Goal: Find specific page/section: Find specific page/section

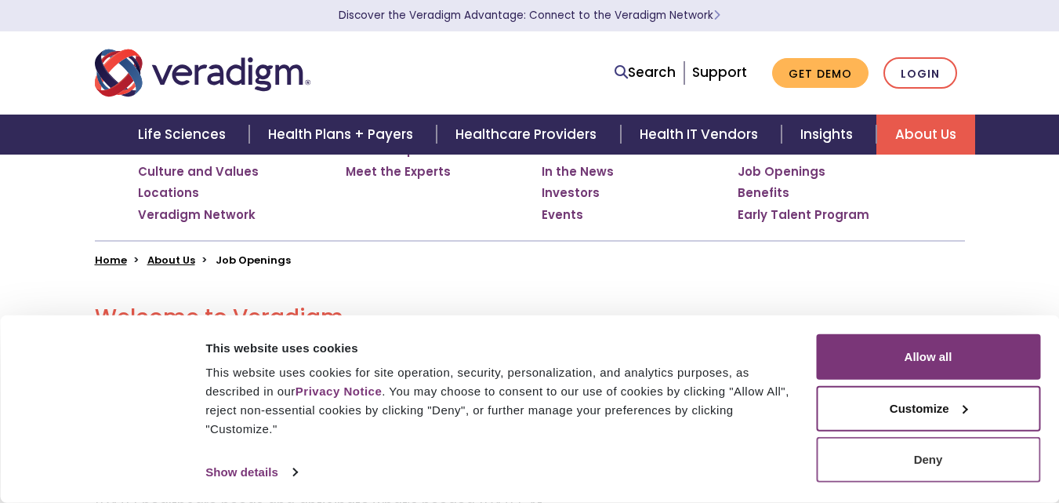
click at [925, 468] on button "Deny" at bounding box center [928, 459] width 224 height 45
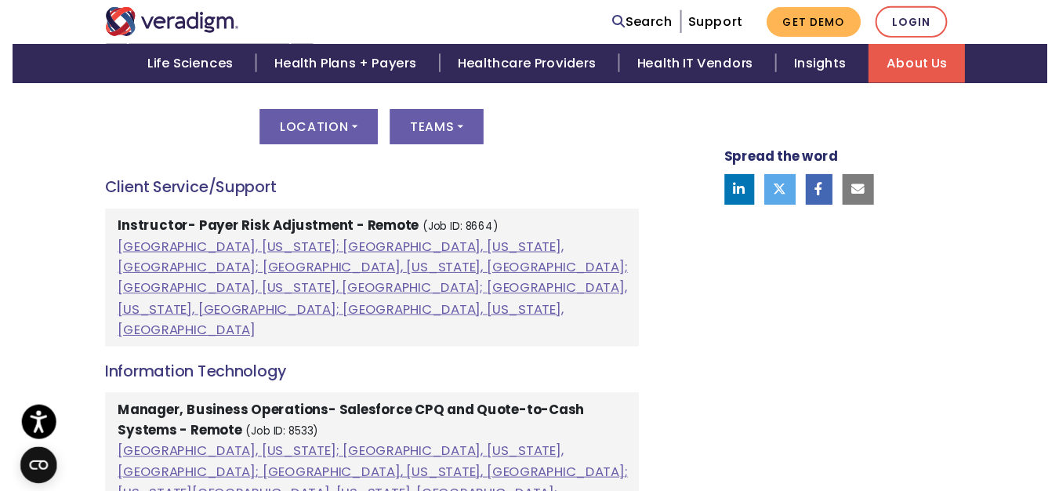
scroll to position [863, 0]
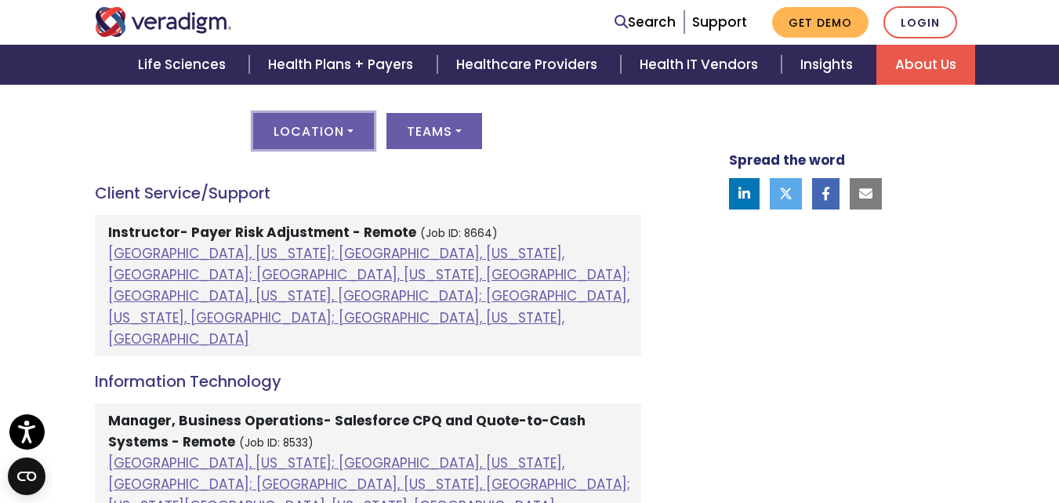
click at [369, 126] on button "Location" at bounding box center [313, 131] width 121 height 36
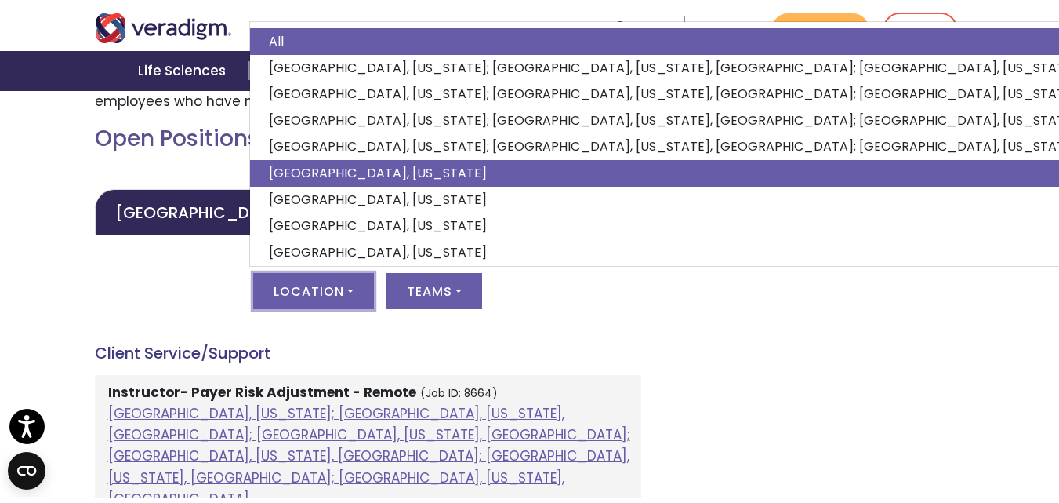
scroll to position [706, 0]
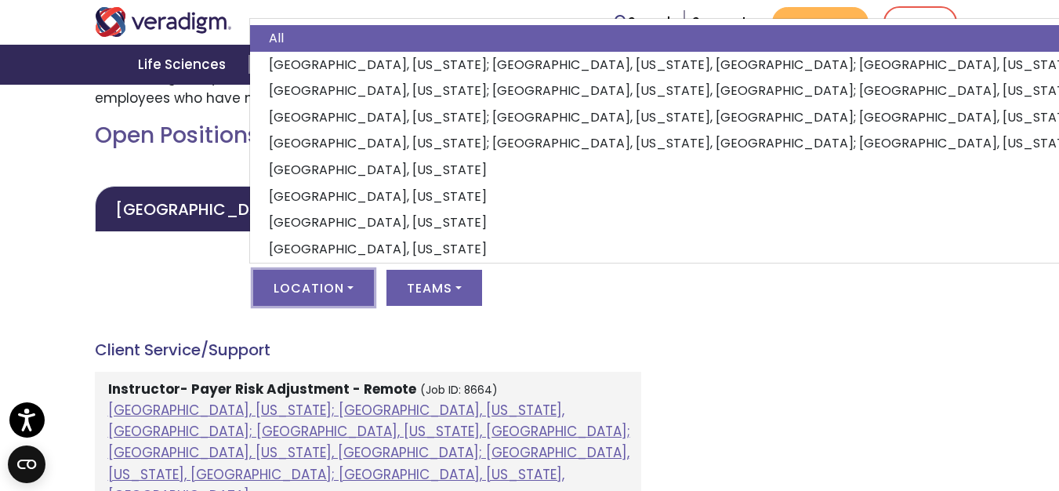
drag, startPoint x: 158, startPoint y: 245, endPoint x: 185, endPoint y: 245, distance: 27.4
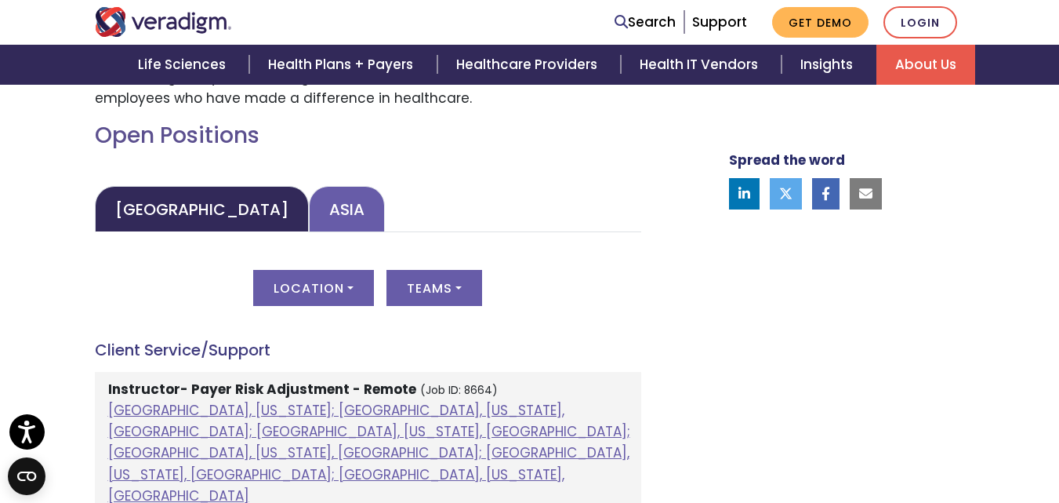
click at [309, 213] on link "Asia" at bounding box center [347, 209] width 76 height 46
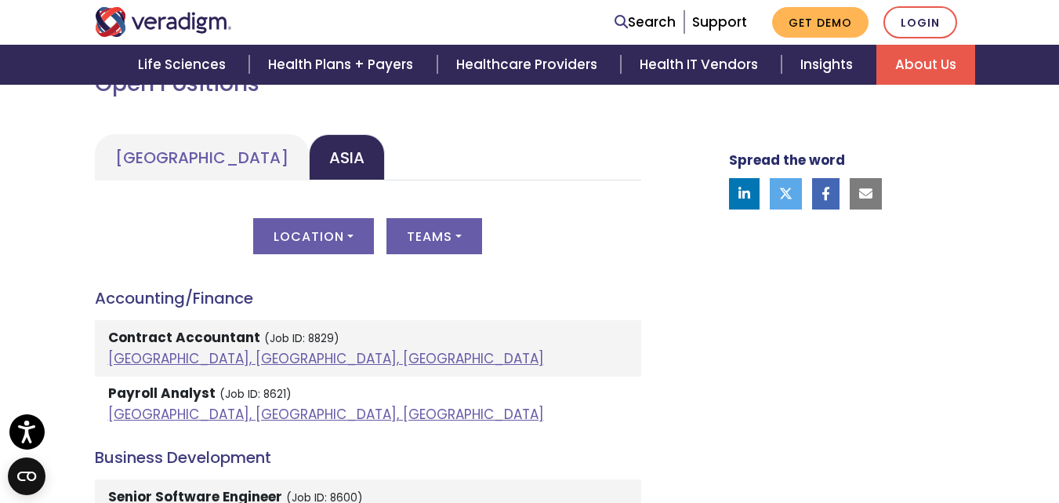
scroll to position [863, 0]
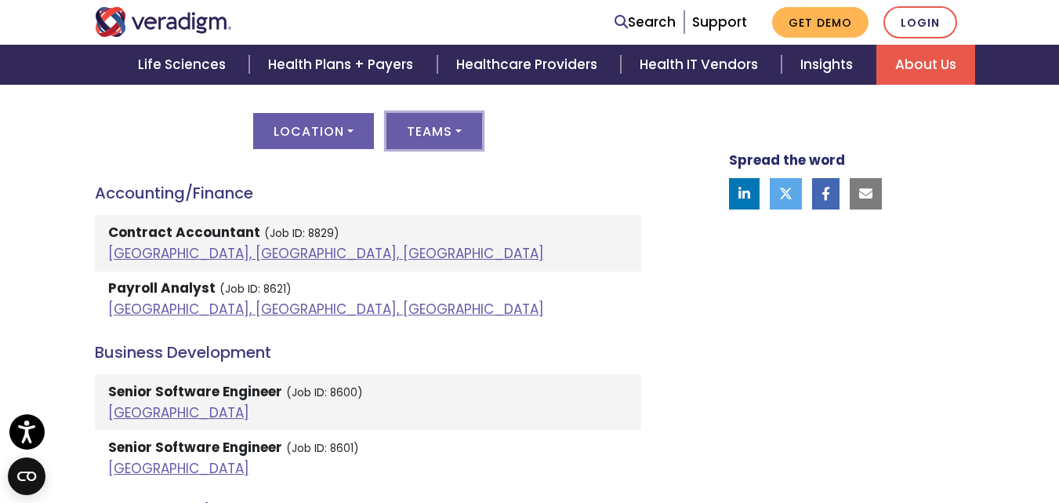
click at [426, 138] on button "Teams" at bounding box center [435, 131] width 96 height 36
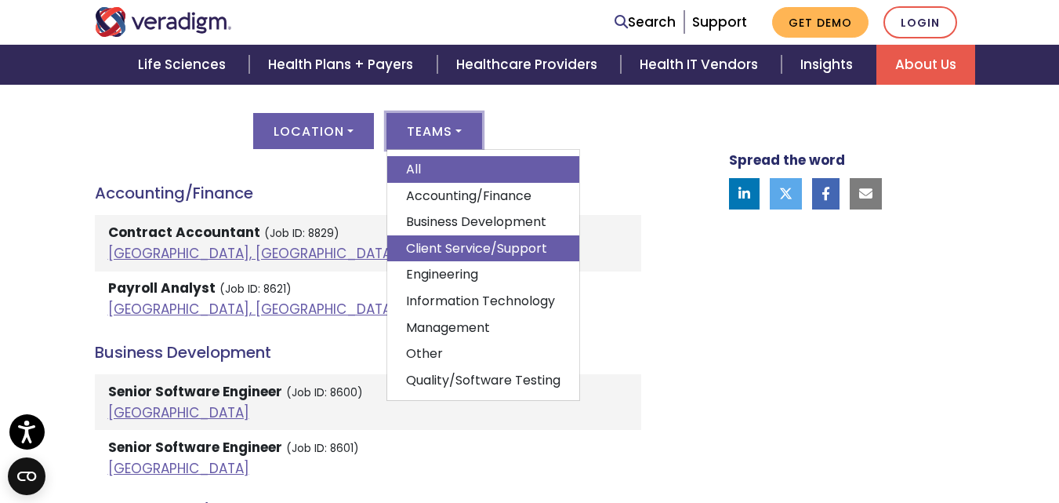
click at [437, 241] on link "Client Service/Support" at bounding box center [483, 248] width 192 height 27
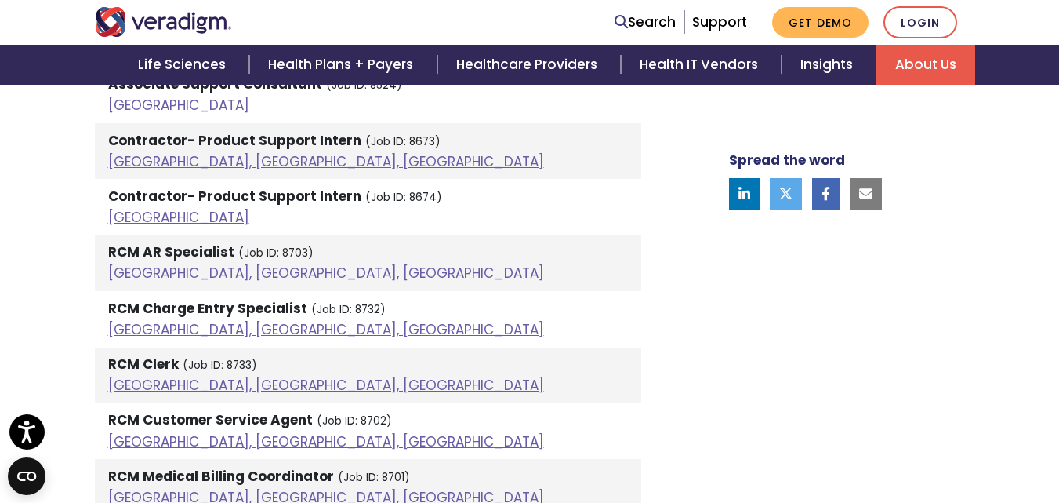
scroll to position [1098, 0]
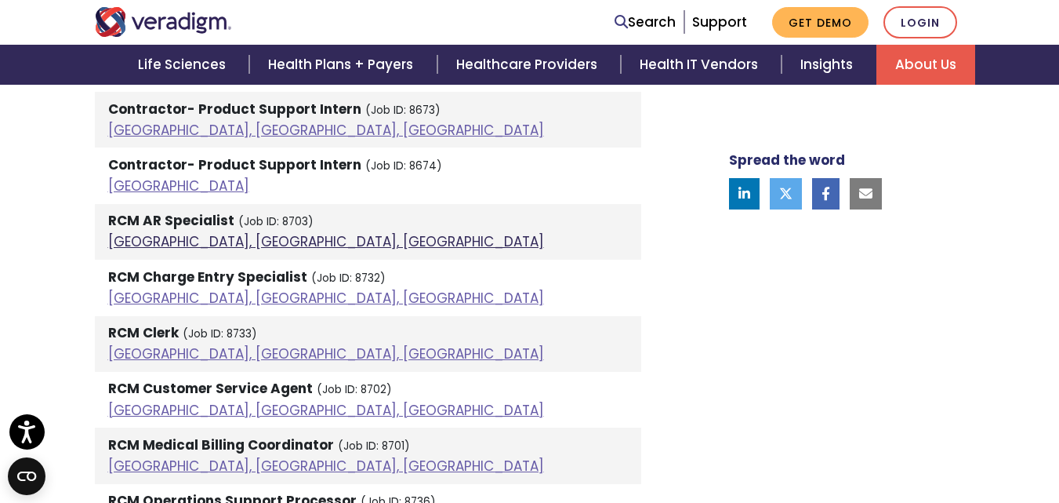
click at [171, 238] on link "[GEOGRAPHIC_DATA], [GEOGRAPHIC_DATA], [GEOGRAPHIC_DATA]" at bounding box center [326, 241] width 436 height 19
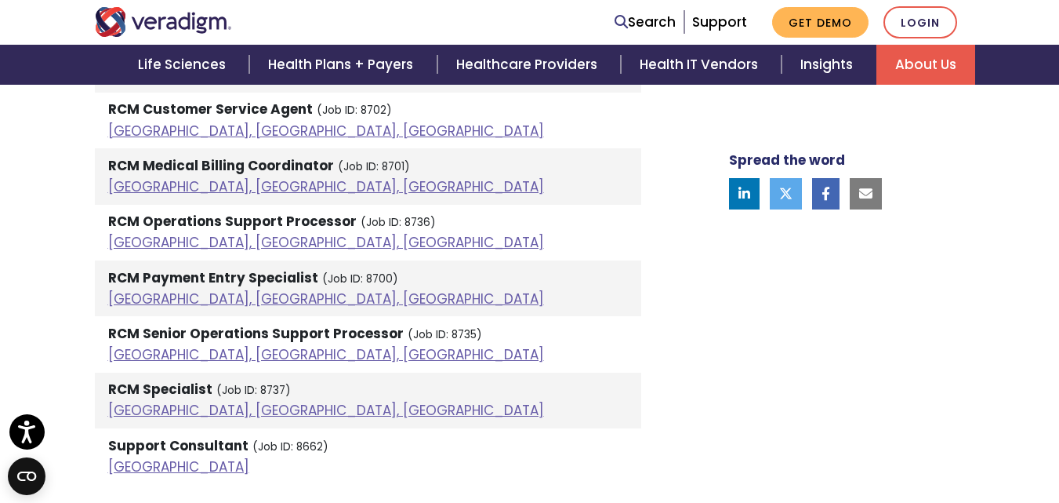
scroll to position [1411, 0]
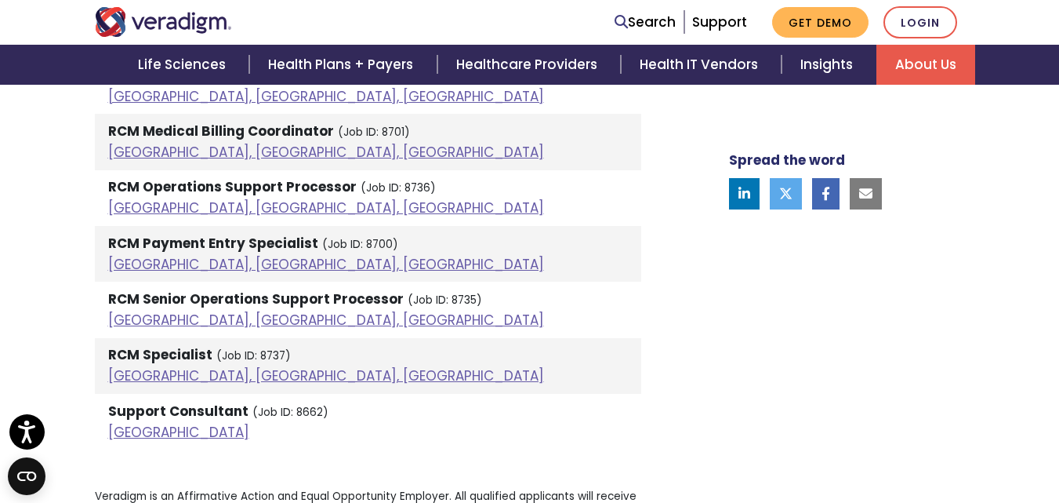
click at [125, 355] on li "RCM Specialist (Job ID: 8737) [GEOGRAPHIC_DATA], [GEOGRAPHIC_DATA], [GEOGRAPHIC…" at bounding box center [368, 366] width 547 height 56
click at [153, 377] on link "[GEOGRAPHIC_DATA], [GEOGRAPHIC_DATA], [GEOGRAPHIC_DATA]" at bounding box center [326, 375] width 436 height 19
